Goal: Task Accomplishment & Management: Manage account settings

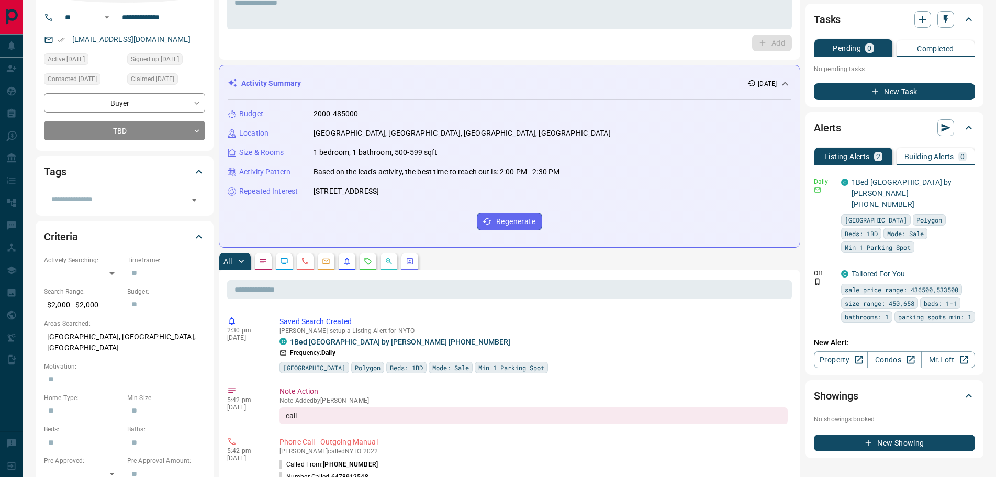
scroll to position [209, 0]
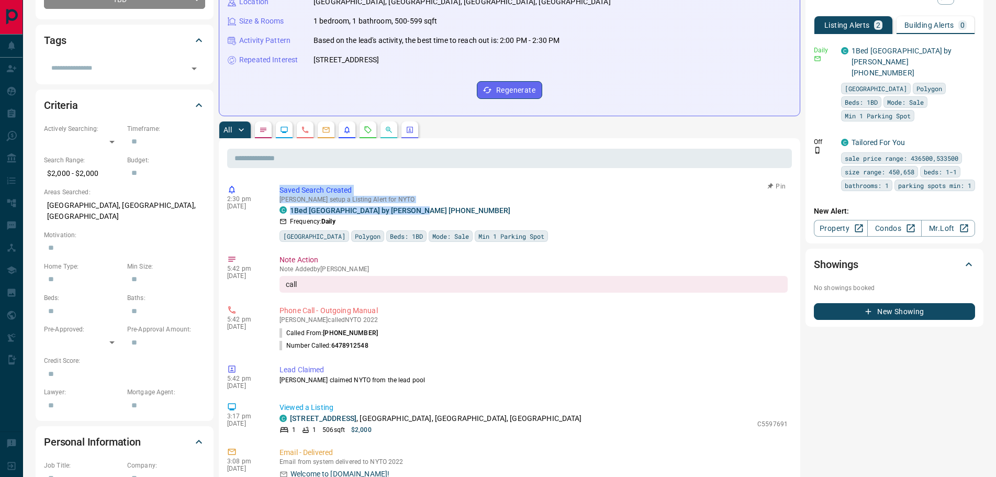
drag, startPoint x: 423, startPoint y: 209, endPoint x: 283, endPoint y: 186, distance: 141.5
click at [280, 187] on div "Saved Search Created [PERSON_NAME] setup a Listing Alert for NYTO C 1Bed [GEOGR…" at bounding box center [535, 213] width 512 height 57
copy div "Saved Search Created [PERSON_NAME] setup a Listing Alert for NYTO C 1Bed [GEOGR…"
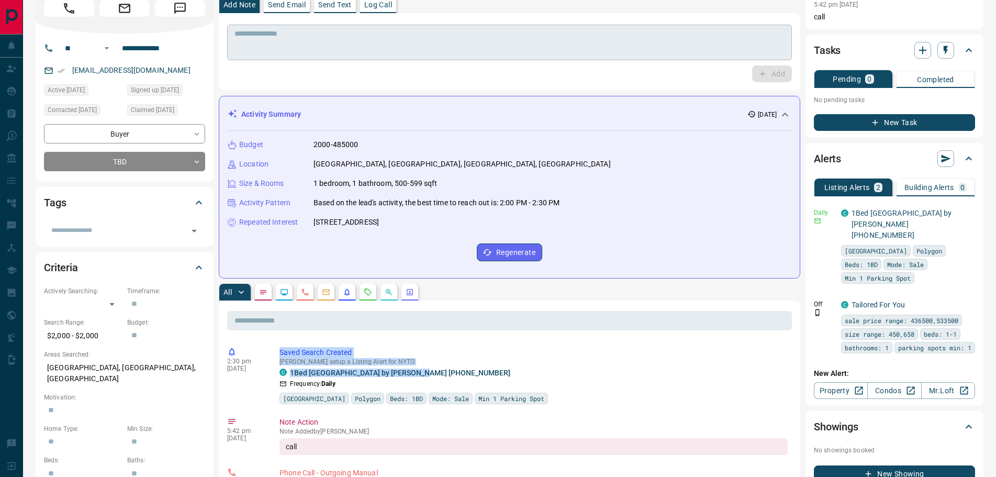
scroll to position [0, 0]
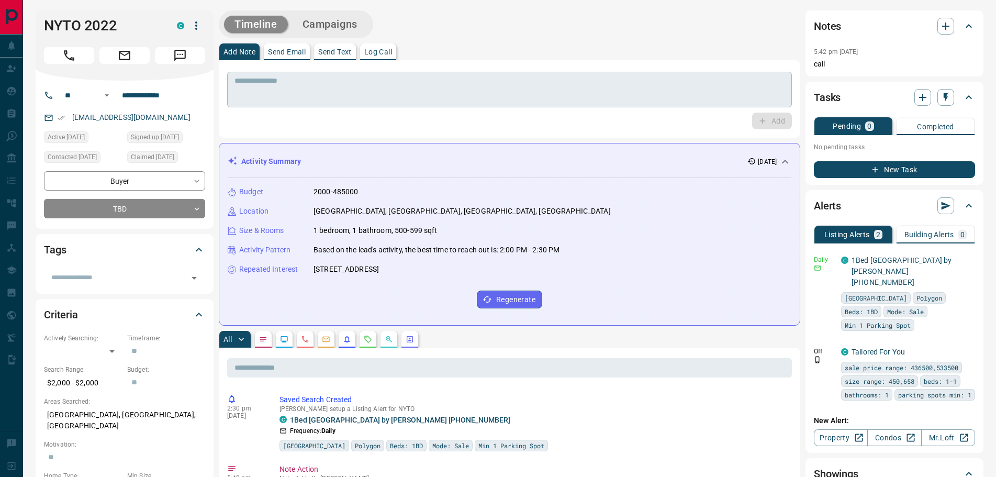
click at [305, 70] on div "* ​" at bounding box center [509, 88] width 565 height 39
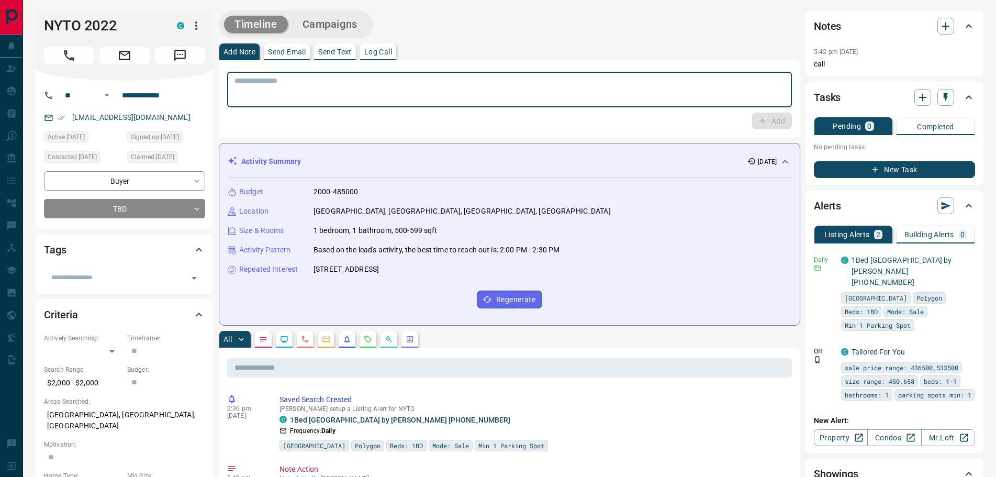
click at [303, 82] on textarea at bounding box center [509, 89] width 550 height 27
paste textarea "**********"
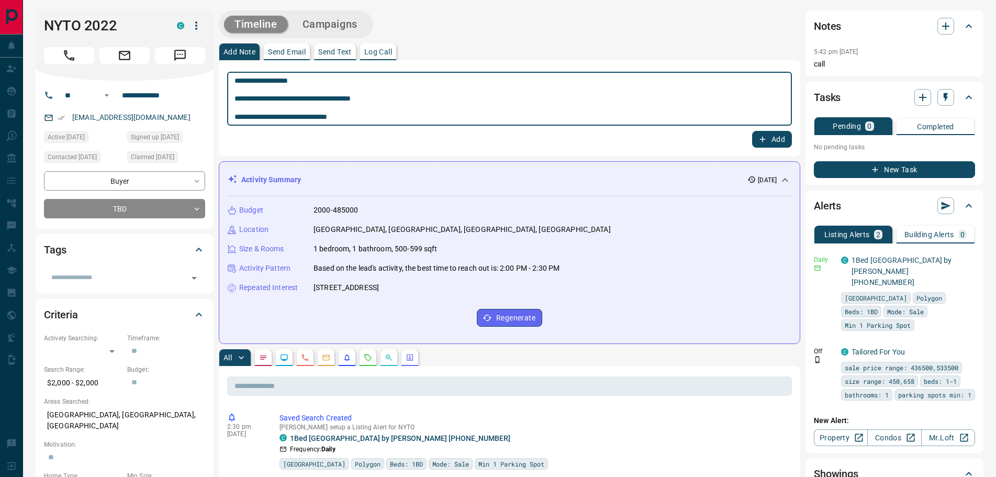
type textarea "**********"
drag, startPoint x: 767, startPoint y: 137, endPoint x: 562, endPoint y: 139, distance: 204.6
click at [766, 137] on button "Add" at bounding box center [772, 139] width 40 height 17
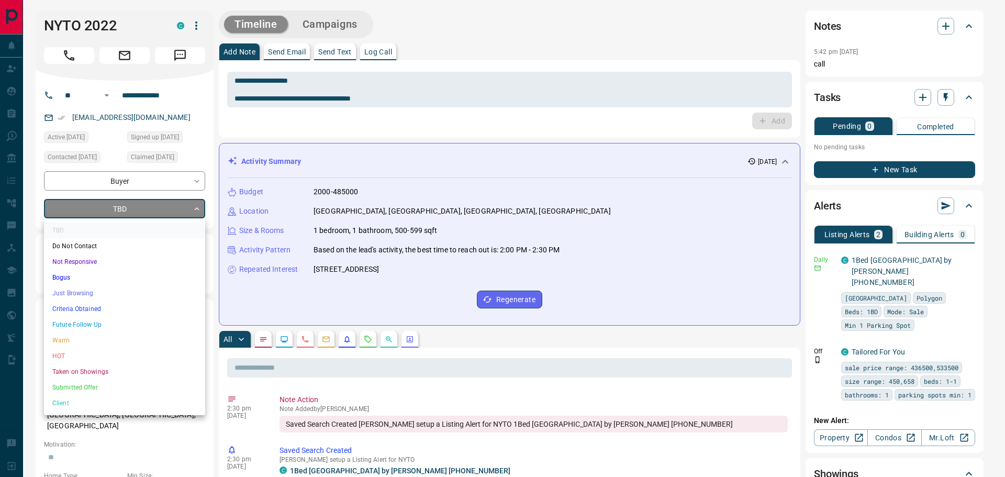
click at [77, 319] on li "Future Follow Up" at bounding box center [124, 325] width 161 height 16
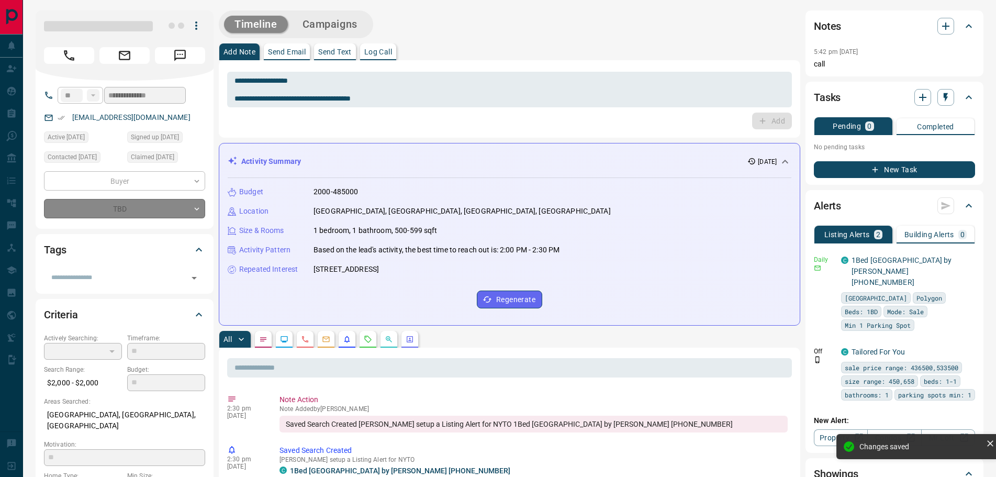
type input "*"
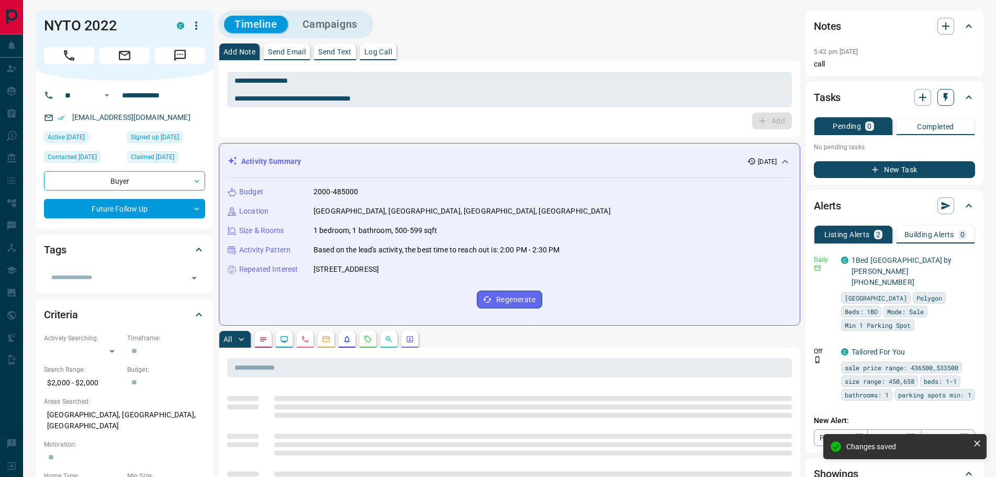
click at [946, 98] on icon "button" at bounding box center [945, 97] width 4 height 9
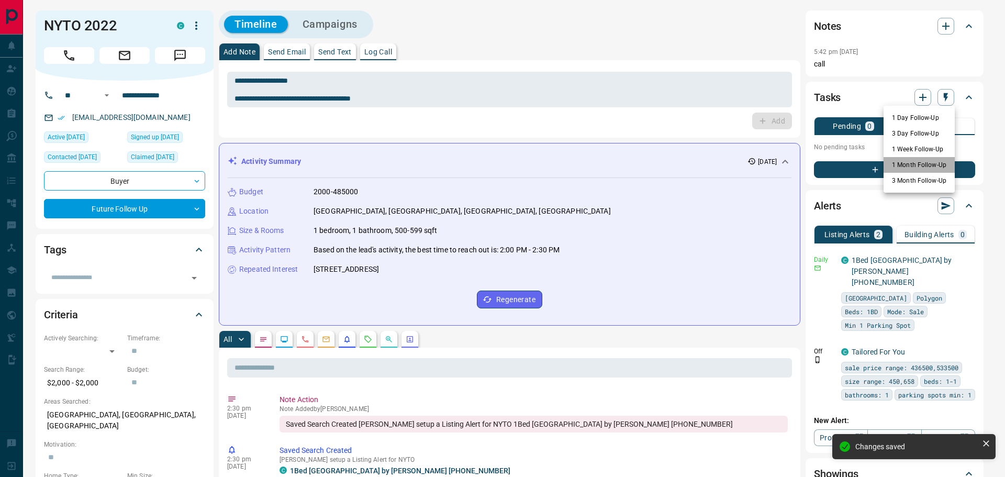
click at [906, 161] on li "1 Month Follow-Up" at bounding box center [918, 165] width 71 height 16
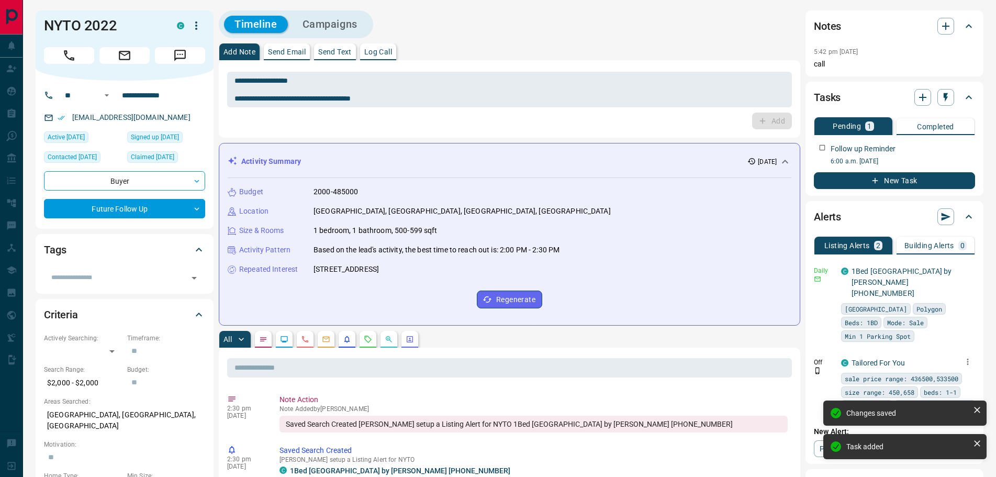
click at [969, 357] on icon "button" at bounding box center [967, 361] width 9 height 9
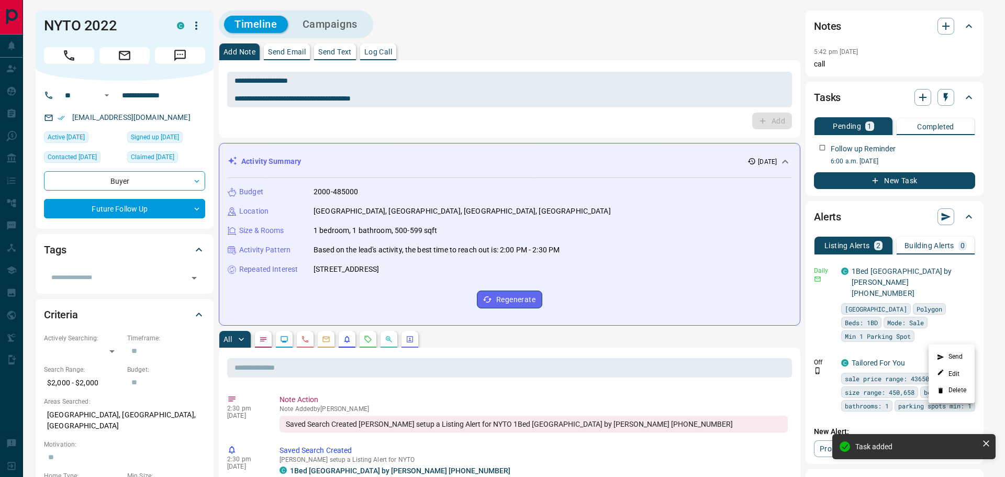
click at [939, 389] on icon at bounding box center [940, 390] width 7 height 7
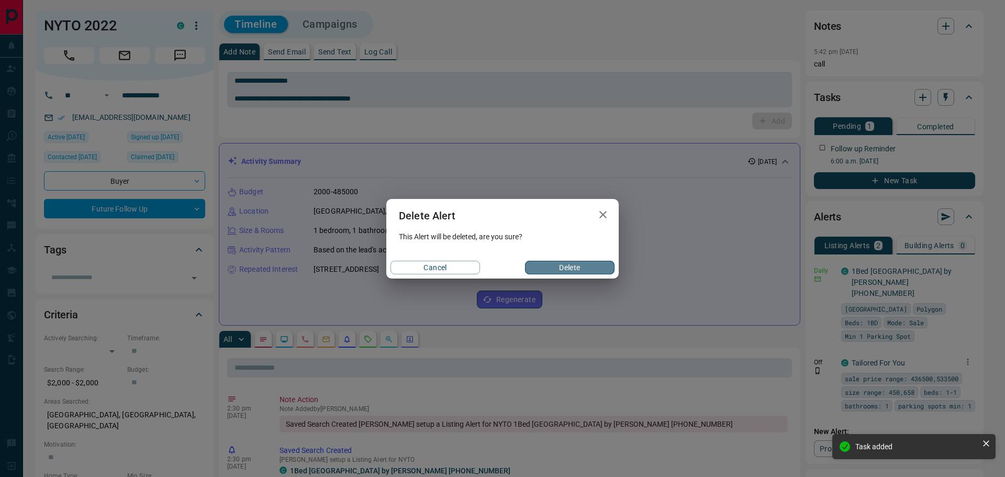
click at [588, 267] on button "Delete" at bounding box center [569, 268] width 89 height 14
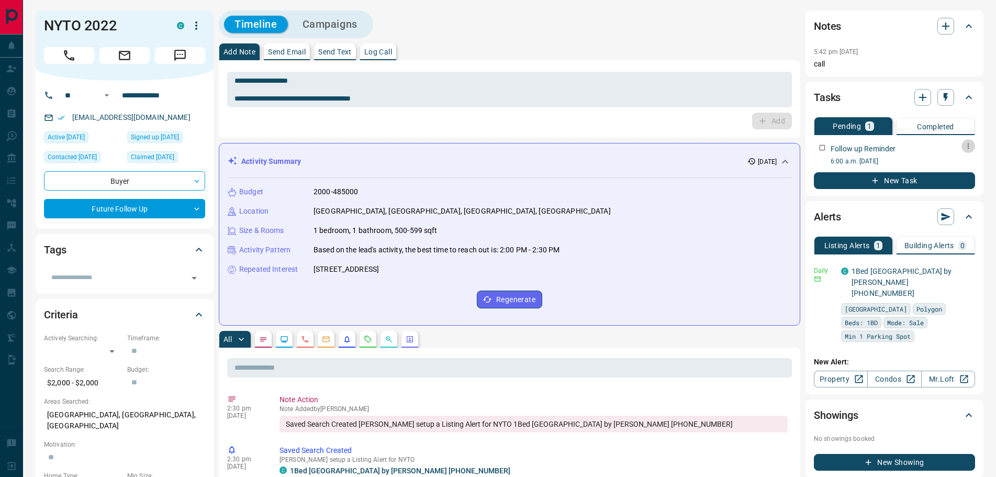
click at [966, 148] on icon "button" at bounding box center [968, 146] width 8 height 8
click at [947, 184] on li "Delete" at bounding box center [951, 182] width 46 height 16
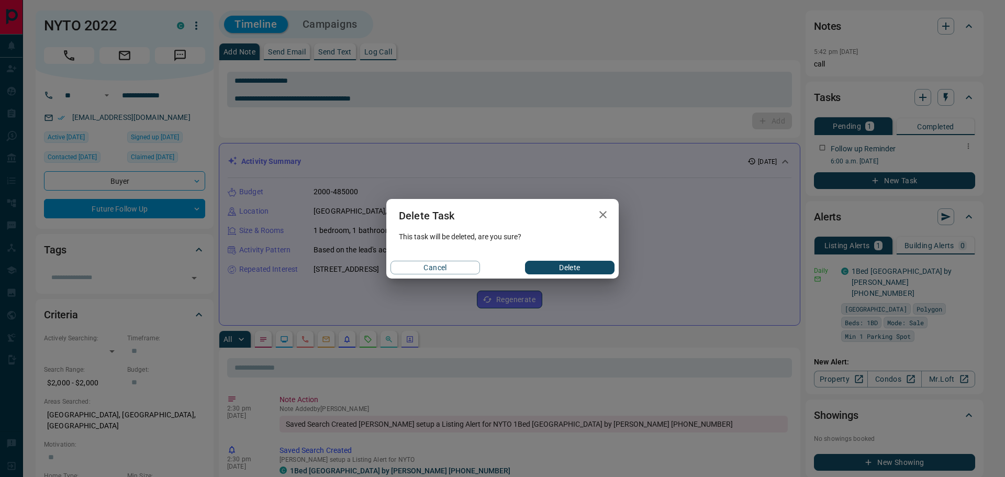
click at [591, 266] on button "Delete" at bounding box center [569, 268] width 89 height 14
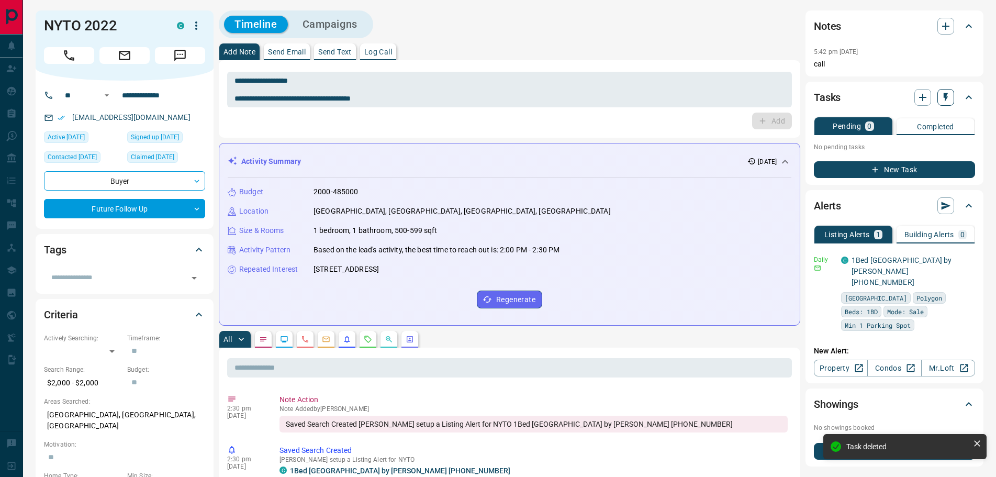
click at [946, 98] on icon "button" at bounding box center [945, 97] width 4 height 9
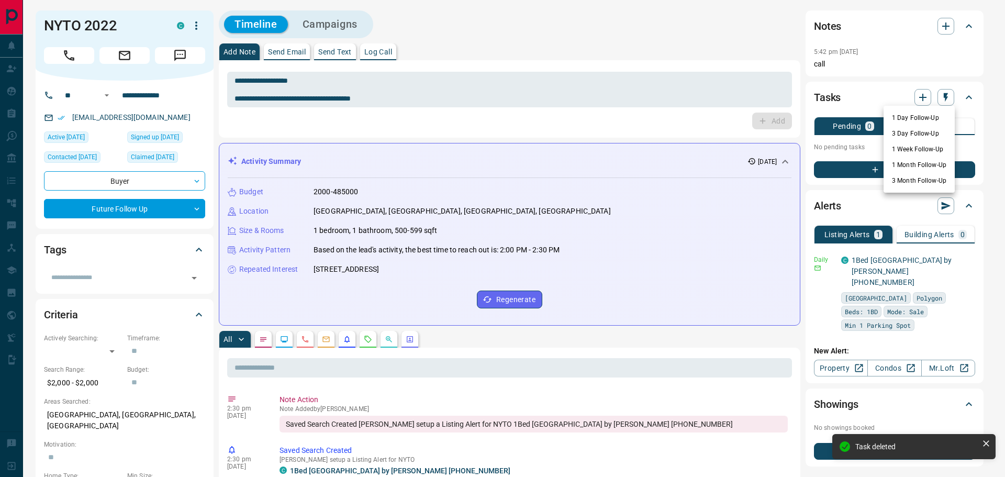
click at [909, 148] on li "1 Week Follow-Up" at bounding box center [918, 149] width 71 height 16
